Goal: Information Seeking & Learning: Learn about a topic

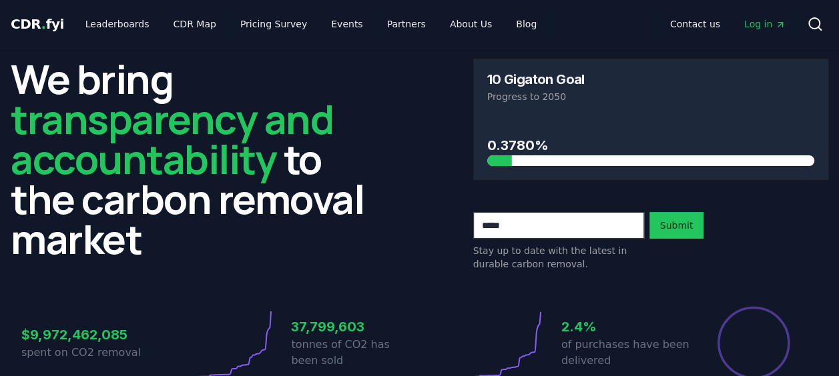
click at [762, 19] on span "Log in" at bounding box center [764, 23] width 41 height 13
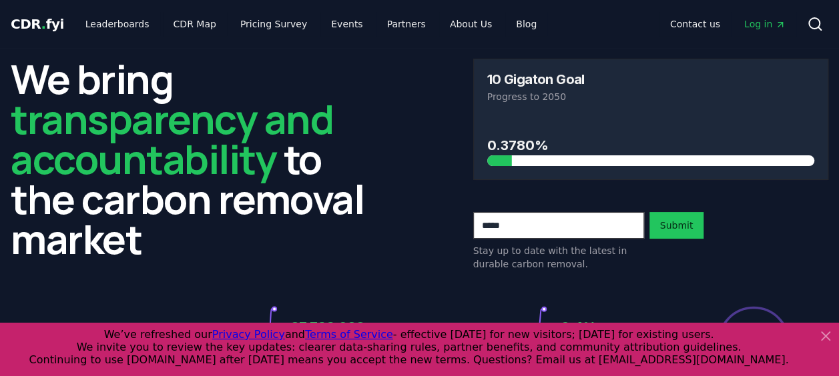
click at [755, 23] on span "Log in" at bounding box center [764, 23] width 41 height 13
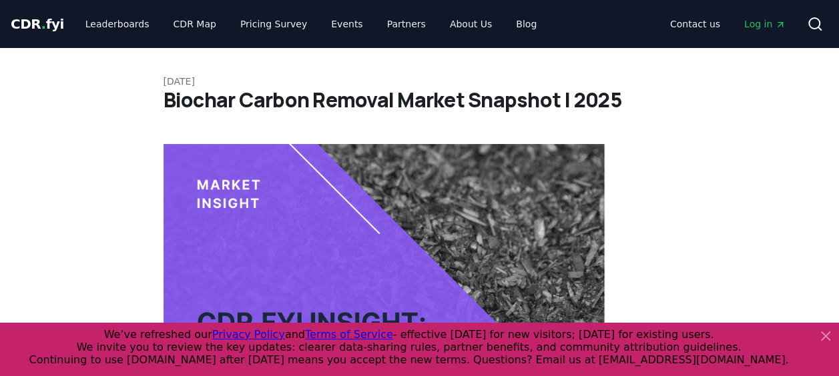
click at [763, 29] on span "Log in" at bounding box center [764, 23] width 41 height 13
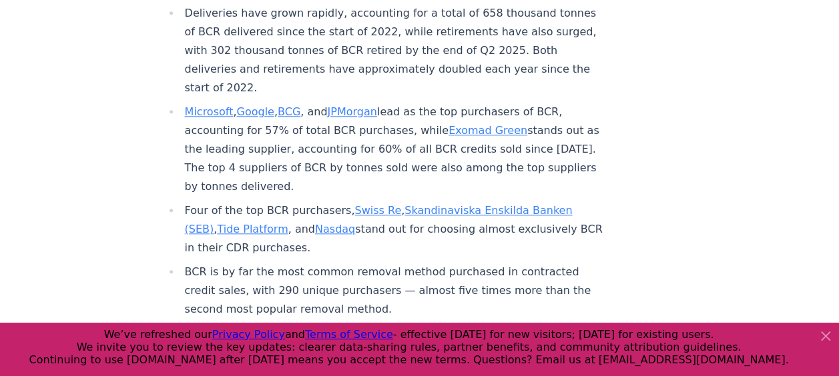
scroll to position [644, 0]
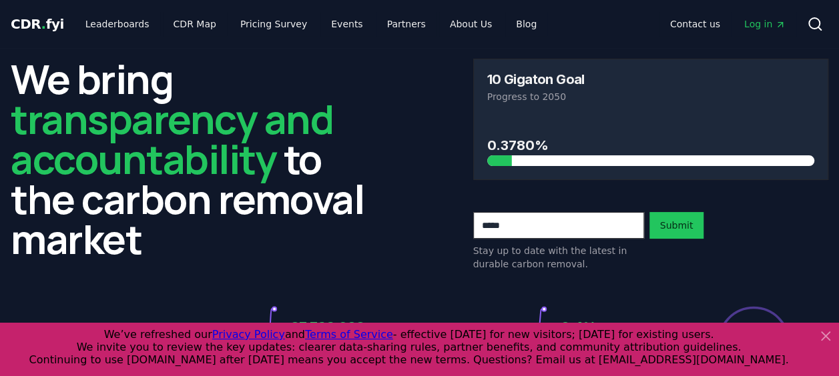
click at [770, 21] on span "Log in" at bounding box center [764, 23] width 41 height 13
click at [757, 35] on link "Log in" at bounding box center [764, 24] width 63 height 24
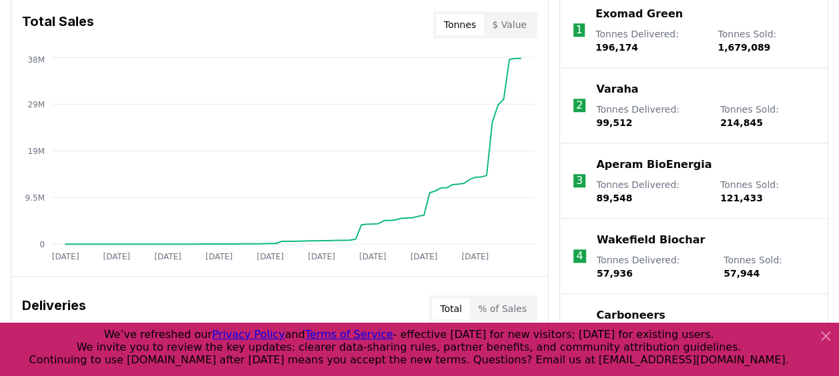
scroll to position [553, 0]
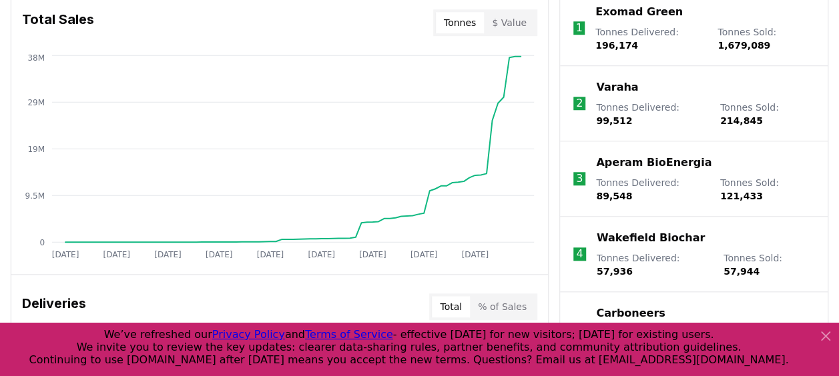
click at [830, 337] on icon at bounding box center [825, 336] width 16 height 16
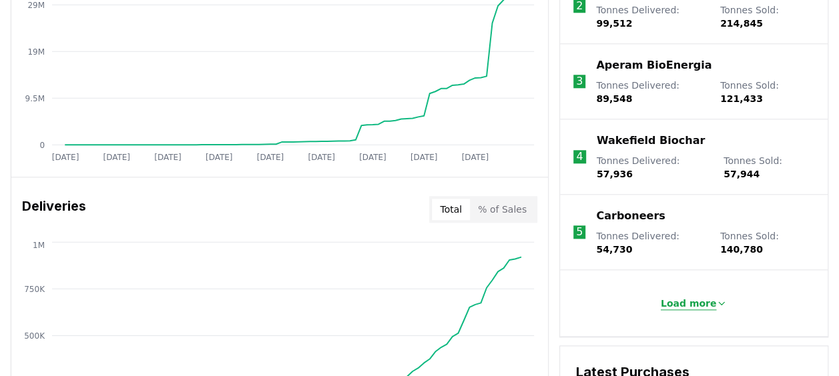
click at [703, 290] on button "Load more" at bounding box center [694, 303] width 88 height 27
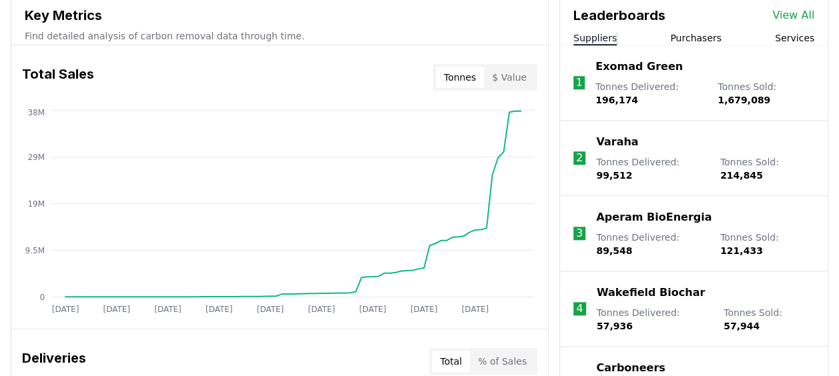
scroll to position [498, 0]
click at [707, 30] on div "Leaderboards View All Suppliers Purchasers Services" at bounding box center [694, 19] width 268 height 53
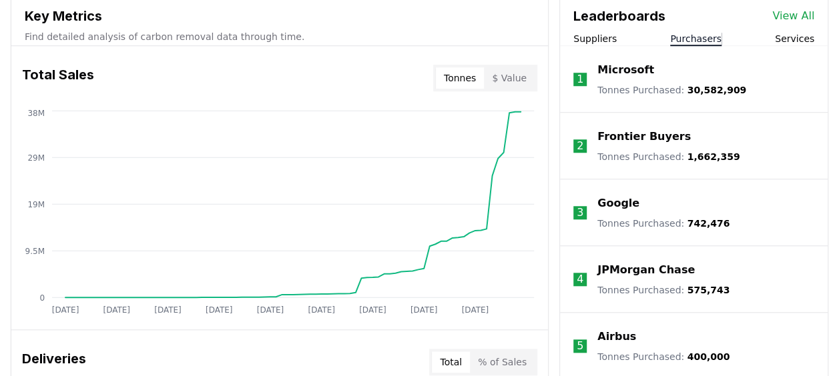
click at [705, 37] on button "Purchasers" at bounding box center [695, 38] width 51 height 13
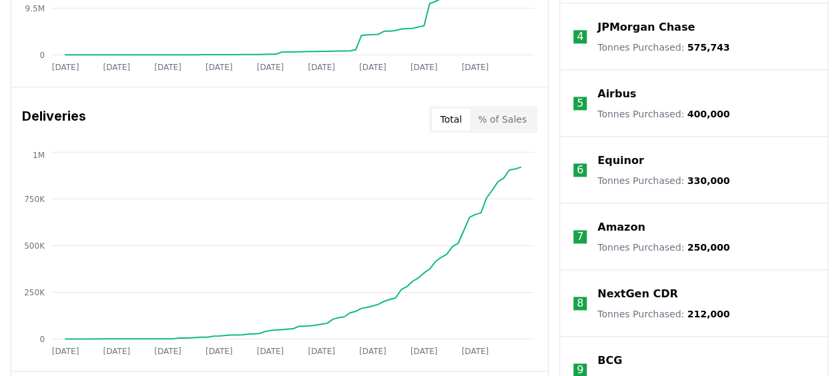
scroll to position [740, 0]
click at [607, 228] on p "Amazon" at bounding box center [621, 228] width 48 height 16
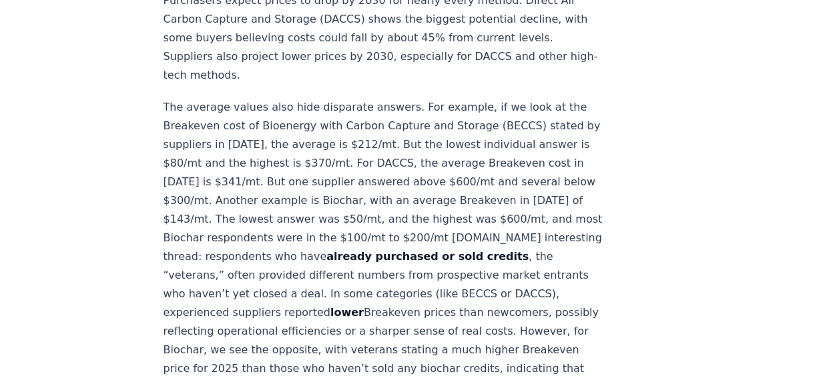
scroll to position [1390, 0]
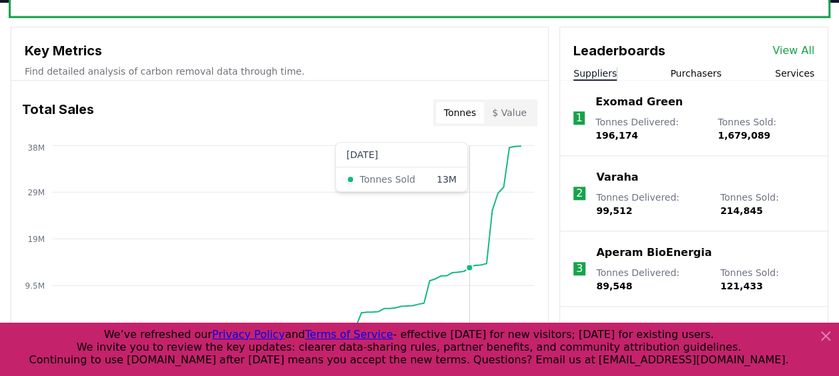
scroll to position [459, 0]
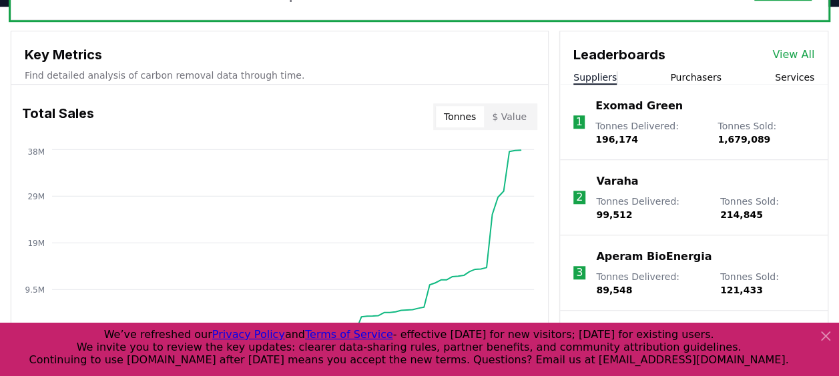
click at [823, 336] on icon at bounding box center [825, 336] width 16 height 16
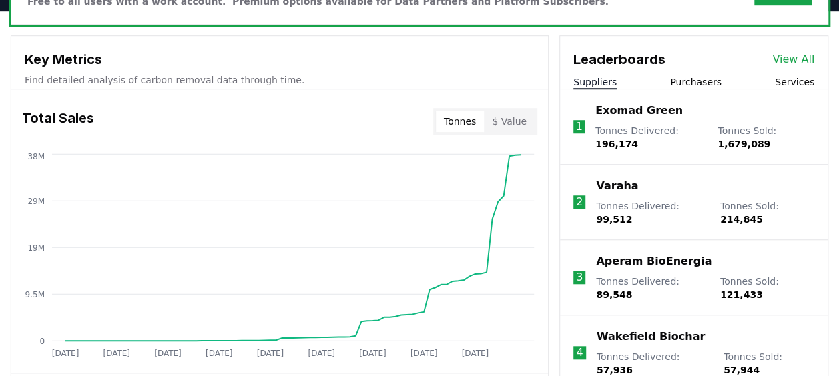
scroll to position [454, 0]
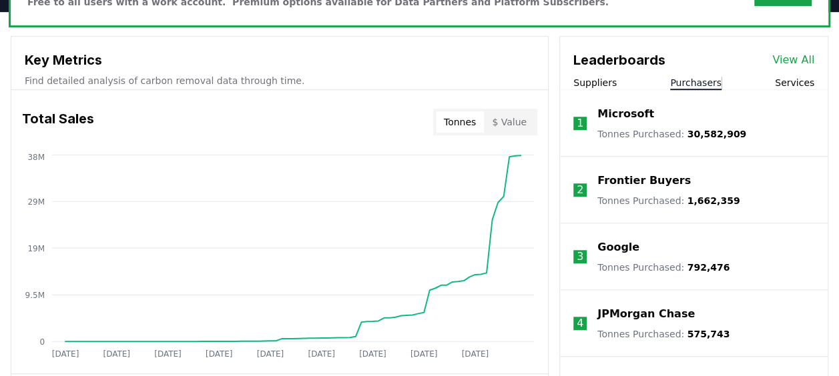
click at [674, 80] on button "Purchasers" at bounding box center [695, 82] width 51 height 13
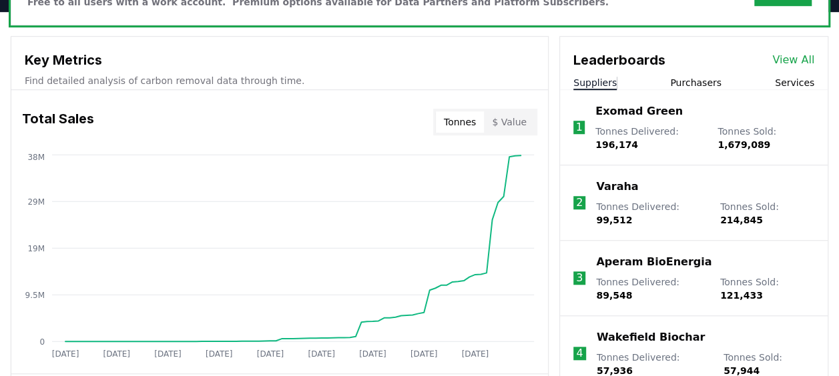
click at [595, 77] on button "Suppliers" at bounding box center [594, 82] width 43 height 13
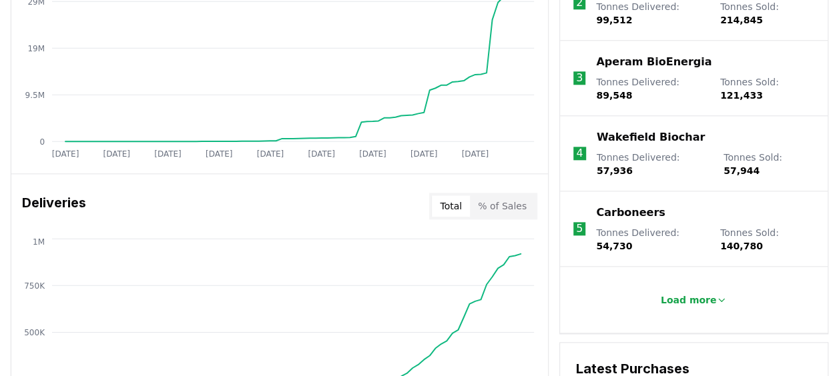
scroll to position [655, 0]
click at [687, 286] on button "Load more" at bounding box center [694, 299] width 88 height 27
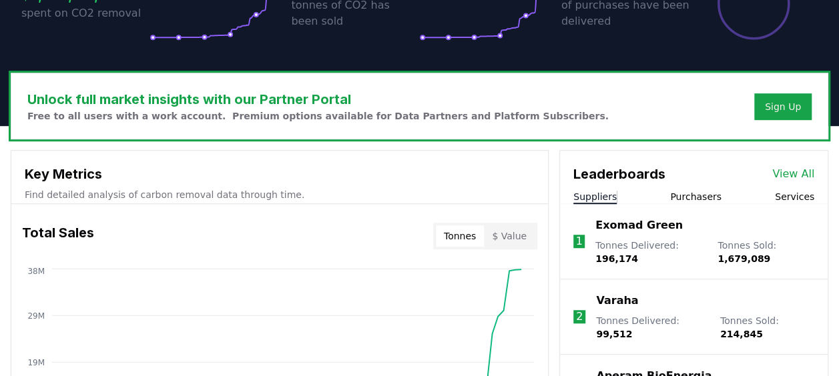
scroll to position [330, 0]
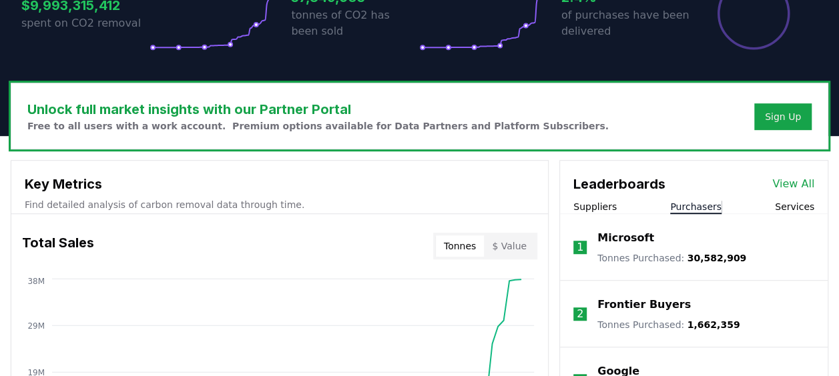
click at [687, 200] on button "Purchasers" at bounding box center [695, 206] width 51 height 13
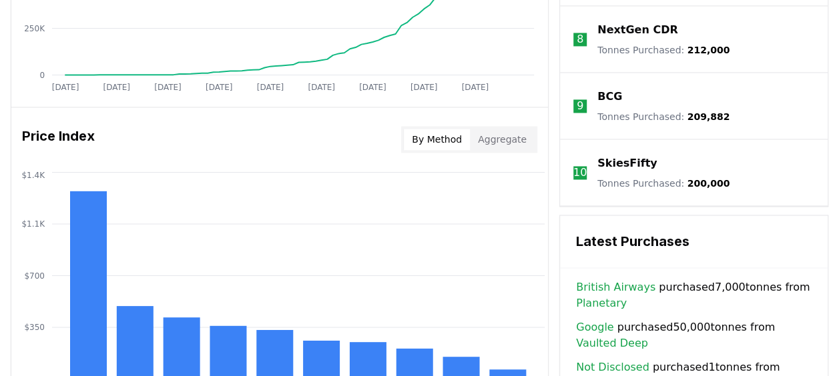
scroll to position [1006, 0]
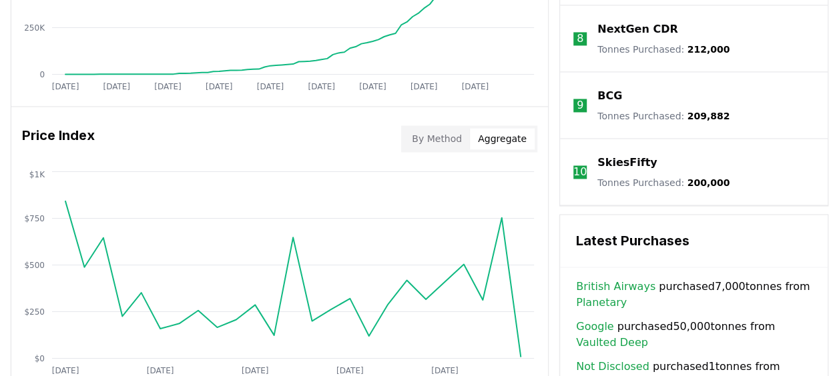
click at [507, 133] on button "Aggregate" at bounding box center [502, 138] width 65 height 21
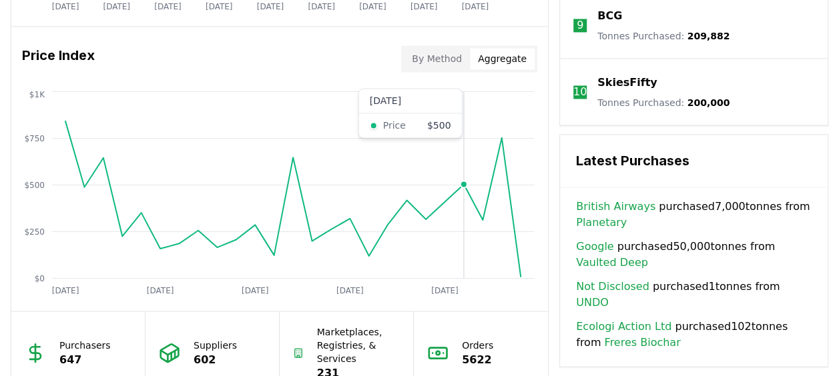
scroll to position [1087, 0]
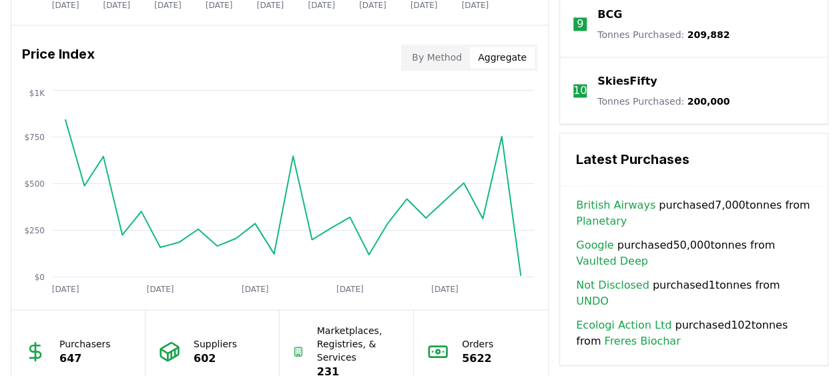
click at [472, 53] on button "Aggregate" at bounding box center [502, 57] width 65 height 21
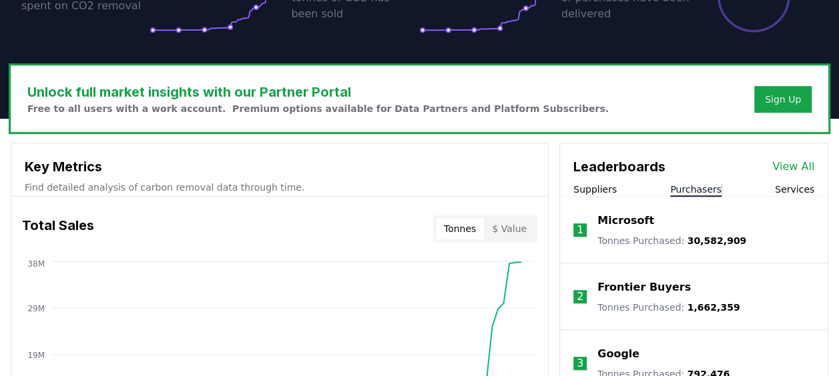
scroll to position [326, 0]
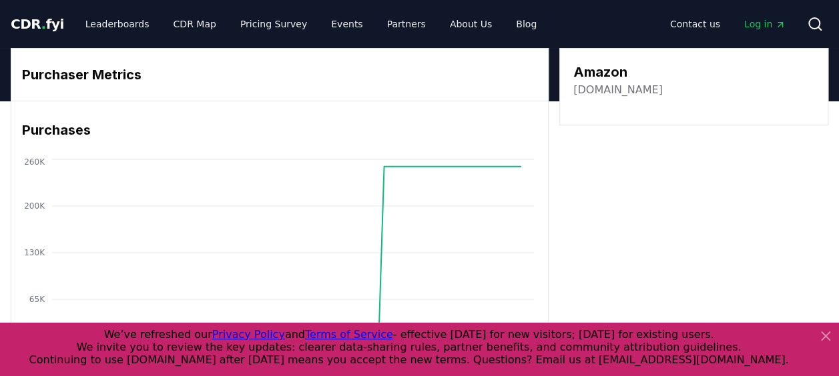
click at [755, 27] on span "Log in" at bounding box center [764, 23] width 41 height 13
